Goal: Task Accomplishment & Management: Complete application form

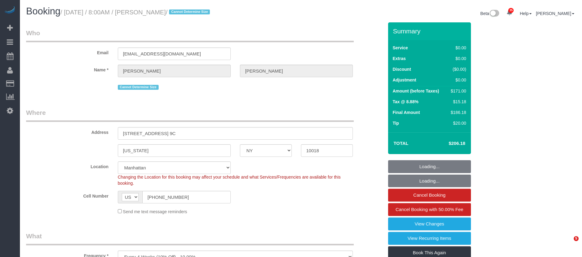
select select "NY"
select select "2"
select select "spot1"
select select "number:89"
select select "number:90"
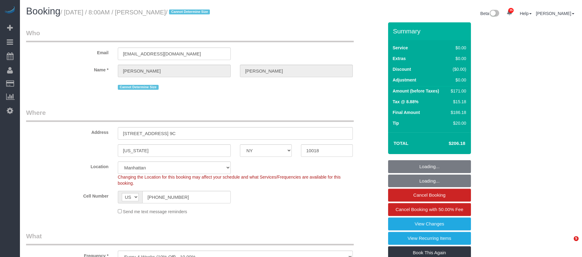
select select "number:15"
select select "number:6"
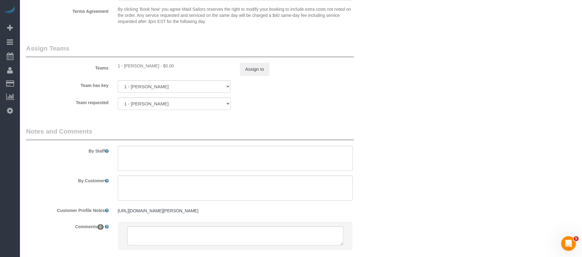
scroll to position [782, 0]
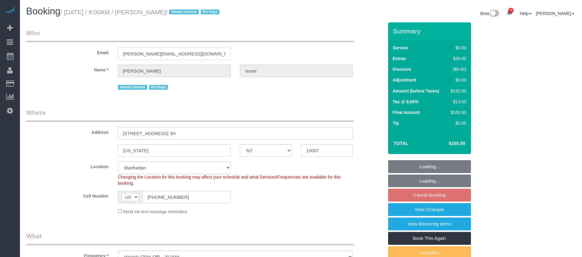
select select "NY"
select select "1"
select select "spot1"
select select "number:89"
select select "number:90"
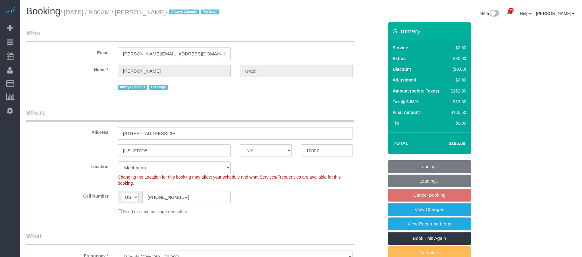
select select "number:13"
select select "number:6"
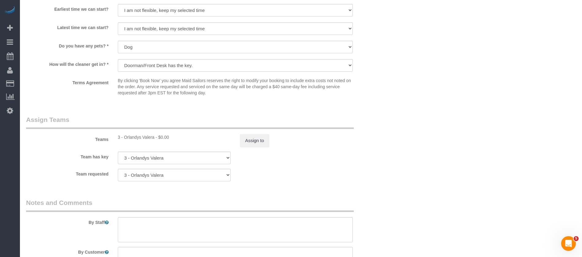
scroll to position [782, 0]
